Goal: Task Accomplishment & Management: Manage account settings

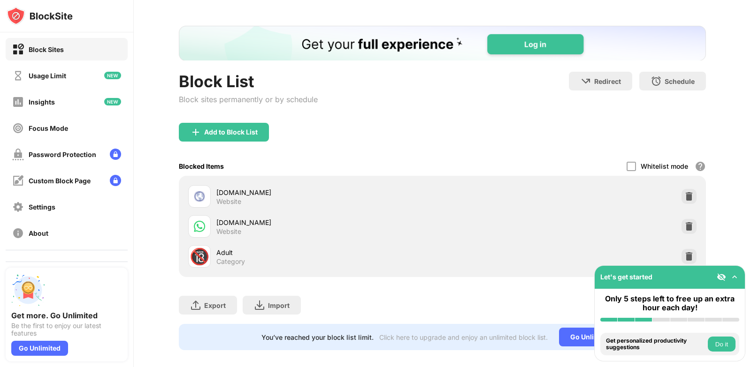
scroll to position [49, 0]
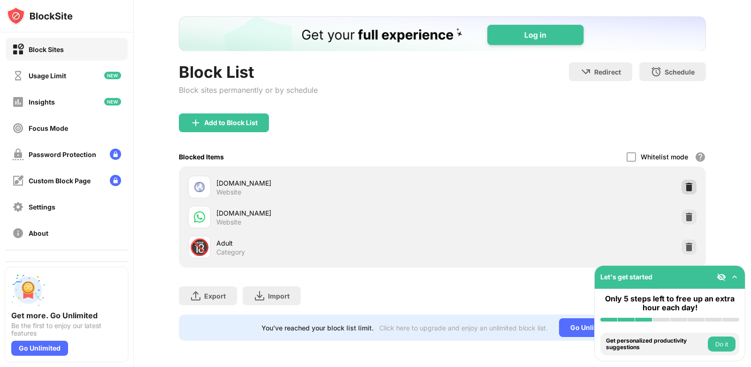
click at [684, 183] on img at bounding box center [688, 187] width 9 height 9
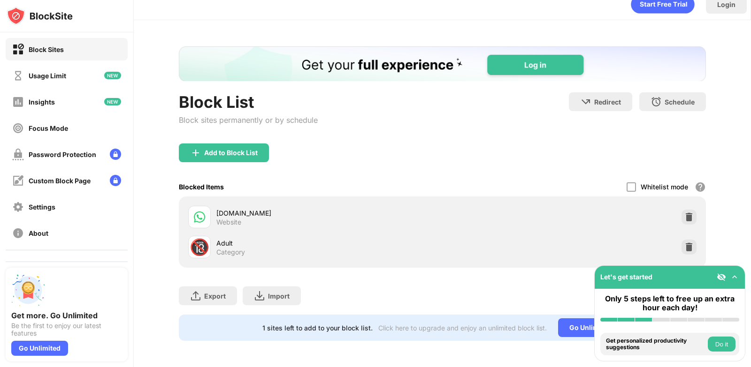
scroll to position [19, 0]
click at [684, 213] on img at bounding box center [688, 217] width 9 height 9
